Goal: Communication & Community: Answer question/provide support

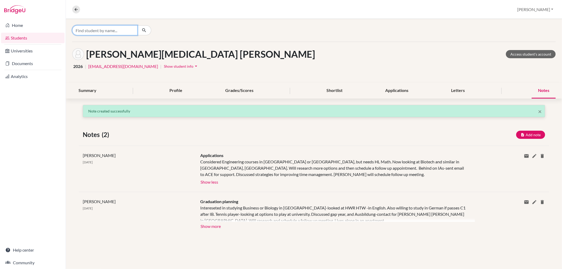
click at [84, 29] on input "Find student by name..." at bounding box center [104, 30] width 65 height 10
type input "[PERSON_NAME]"
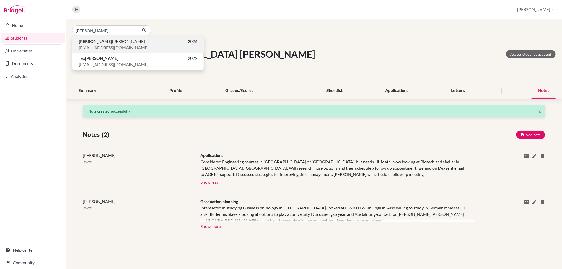
click at [83, 47] on span "[EMAIL_ADDRESS][DOMAIN_NAME]" at bounding box center [114, 47] width 70 height 6
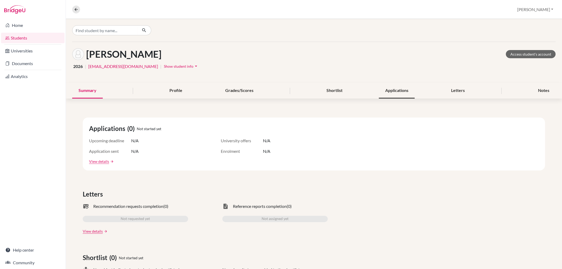
click at [382, 89] on div "Applications" at bounding box center [397, 91] width 36 height 16
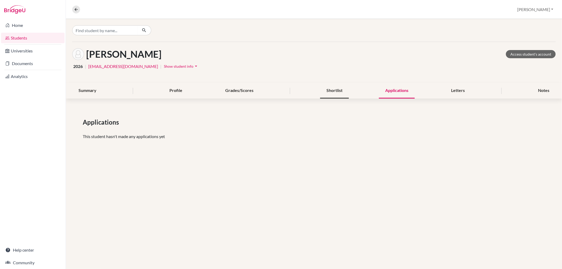
click at [339, 93] on div "Shortlist" at bounding box center [334, 91] width 29 height 16
click at [391, 87] on div "Applications" at bounding box center [397, 91] width 36 height 16
click at [455, 90] on div "Letters" at bounding box center [458, 91] width 26 height 16
click at [543, 90] on div "Notes" at bounding box center [543, 91] width 24 height 16
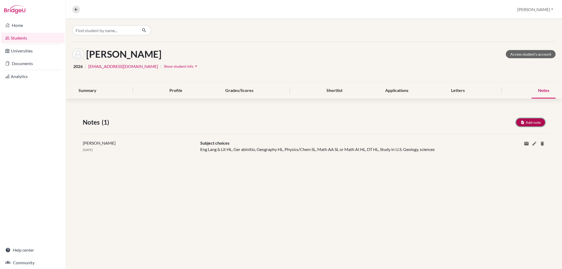
click at [536, 124] on button "Add note" at bounding box center [530, 122] width 29 height 8
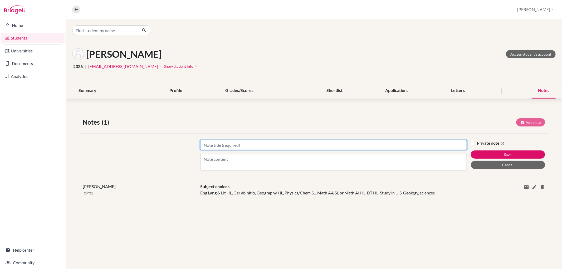
click at [314, 148] on input "Title" at bounding box center [333, 145] width 266 height 10
type input "Applications"
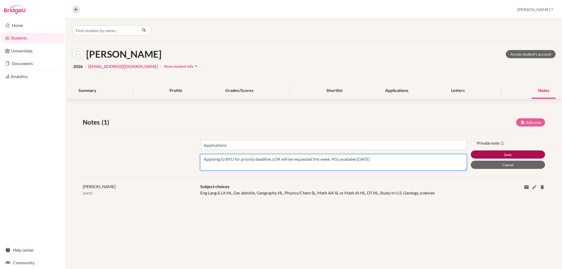
type textarea "Applying to BYU for priority deadline. LOR will be requested this week. PGs ava…"
click at [497, 151] on button "Save" at bounding box center [508, 154] width 74 height 8
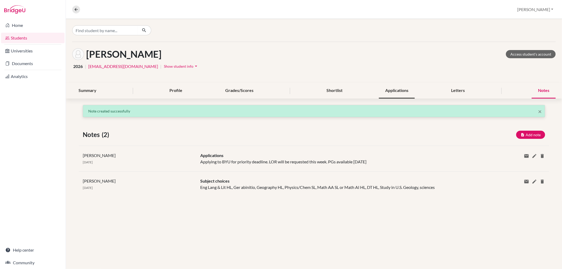
click at [395, 91] on div "Applications" at bounding box center [397, 91] width 36 height 16
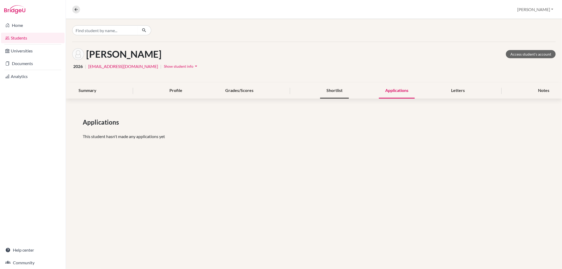
click at [341, 90] on div "Shortlist" at bounding box center [334, 91] width 29 height 16
click at [395, 92] on div "Applications" at bounding box center [397, 91] width 36 height 16
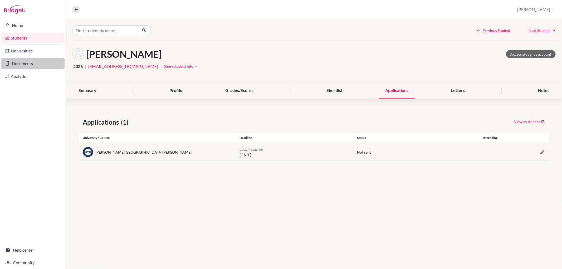
click at [24, 62] on link "Documents" at bounding box center [32, 63] width 63 height 11
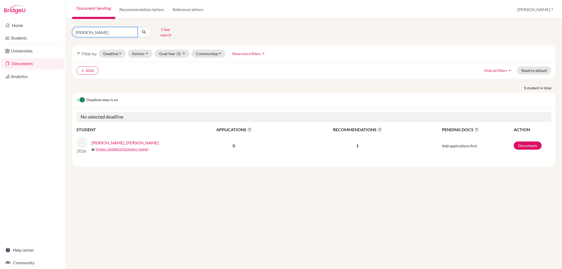
click at [92, 32] on input "luna" at bounding box center [104, 32] width 65 height 10
click at [132, 31] on input "luna" at bounding box center [104, 32] width 65 height 10
type input "[PERSON_NAME]"
click button "submit" at bounding box center [144, 32] width 14 height 10
click at [527, 141] on link "Documents" at bounding box center [527, 145] width 28 height 8
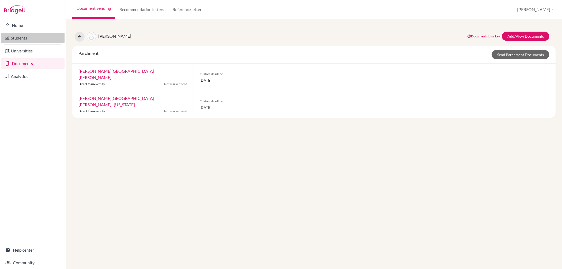
click at [26, 34] on link "Students" at bounding box center [32, 38] width 63 height 11
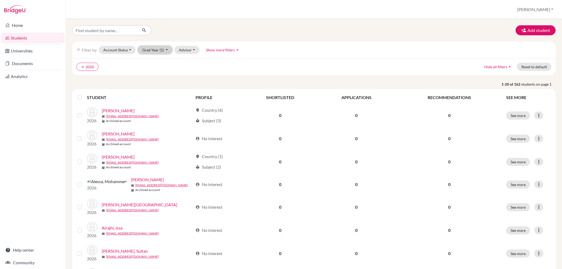
click at [147, 51] on button "Grad Year (1)" at bounding box center [155, 50] width 35 height 8
click at [107, 65] on ul "clear 2026" at bounding box center [254, 67] width 356 height 8
click at [94, 32] on input "Find student by name..." at bounding box center [104, 30] width 65 height 10
type input "darrenm"
click button "submit" at bounding box center [144, 30] width 14 height 10
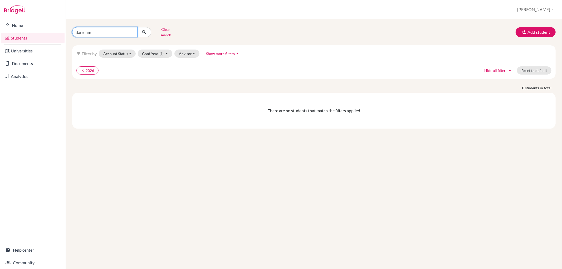
click at [94, 32] on input "darrenm" at bounding box center [104, 32] width 65 height 10
type input "[PERSON_NAME]"
click at [143, 27] on button "submit" at bounding box center [144, 32] width 14 height 10
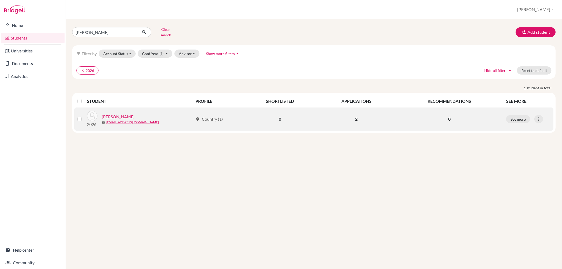
click at [128, 113] on link "[PERSON_NAME]" at bounding box center [118, 116] width 33 height 6
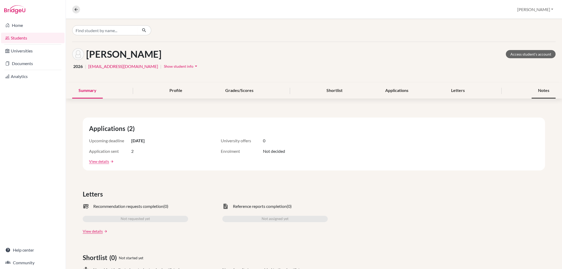
click at [536, 88] on div "Notes" at bounding box center [543, 91] width 24 height 16
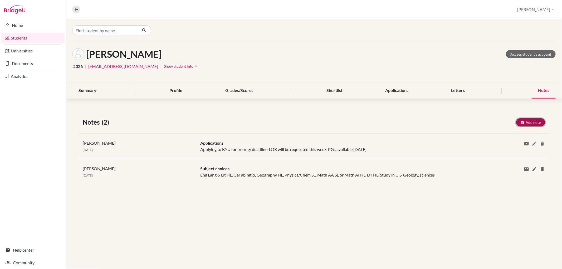
click at [525, 121] on button "Add note" at bounding box center [530, 122] width 29 height 8
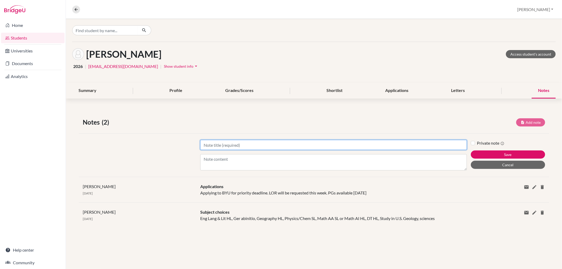
click at [323, 146] on input "Title" at bounding box center [333, 145] width 266 height 10
type input "Application"
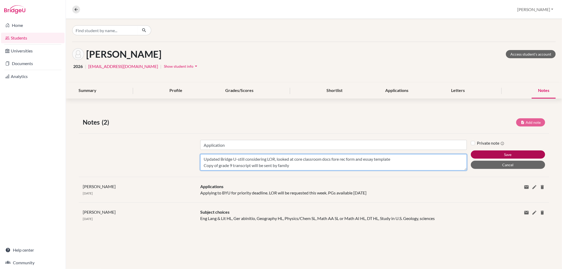
type textarea "Updated Bridge U-still considering LOR, looked at core classroom docs fore rec …"
click at [520, 152] on button "Save" at bounding box center [508, 154] width 74 height 8
